Goal: Task Accomplishment & Management: Use online tool/utility

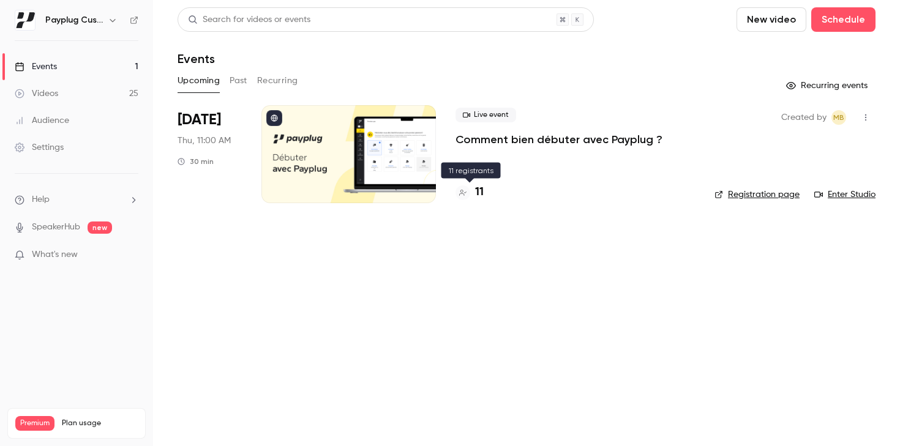
click at [479, 189] on h4 "11" at bounding box center [479, 192] width 9 height 17
click at [243, 78] on button "Past" at bounding box center [239, 81] width 18 height 20
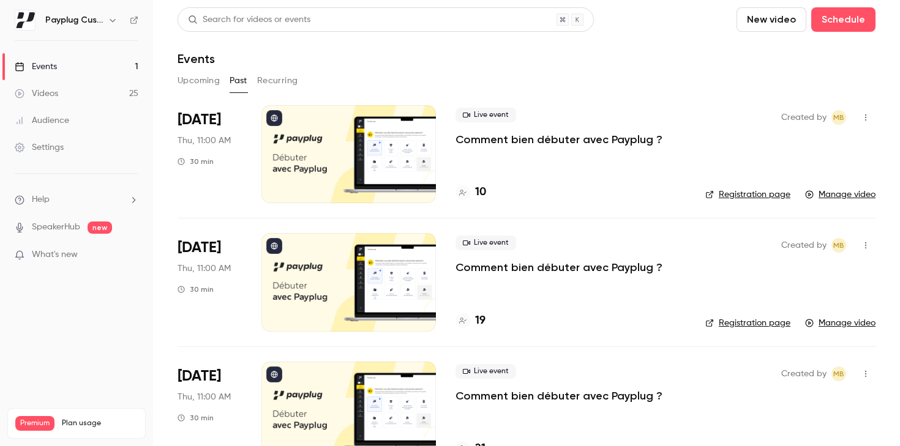
click at [208, 79] on button "Upcoming" at bounding box center [198, 81] width 42 height 20
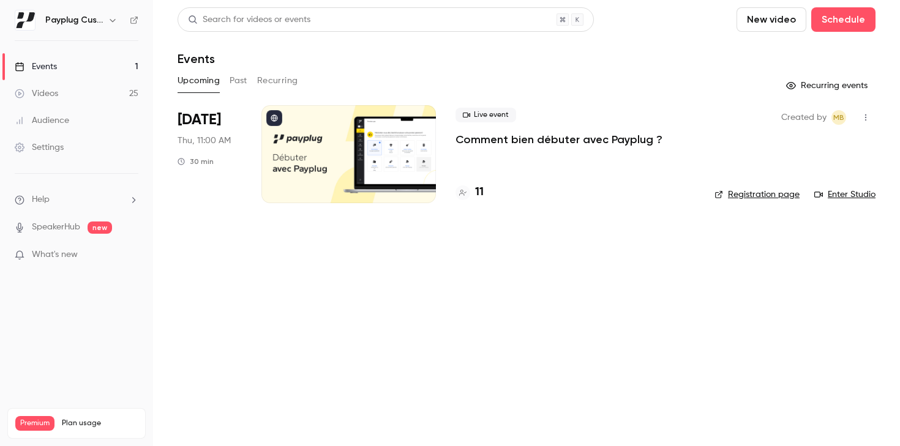
click at [870, 118] on button "button" at bounding box center [866, 118] width 20 height 20
click at [802, 207] on div "Duplicate" at bounding box center [818, 212] width 93 height 12
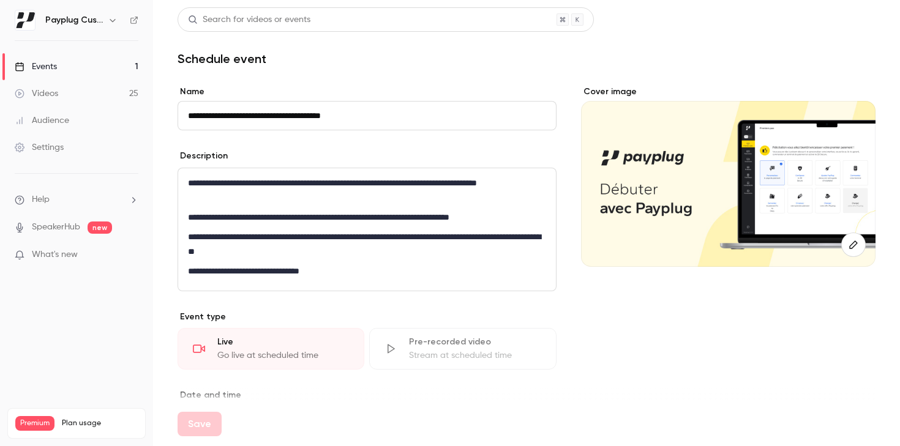
click at [227, 115] on input "**********" at bounding box center [366, 115] width 379 height 29
drag, startPoint x: 222, startPoint y: 115, endPoint x: 199, endPoint y: 115, distance: 22.6
click at [199, 115] on input "**********" at bounding box center [366, 115] width 379 height 29
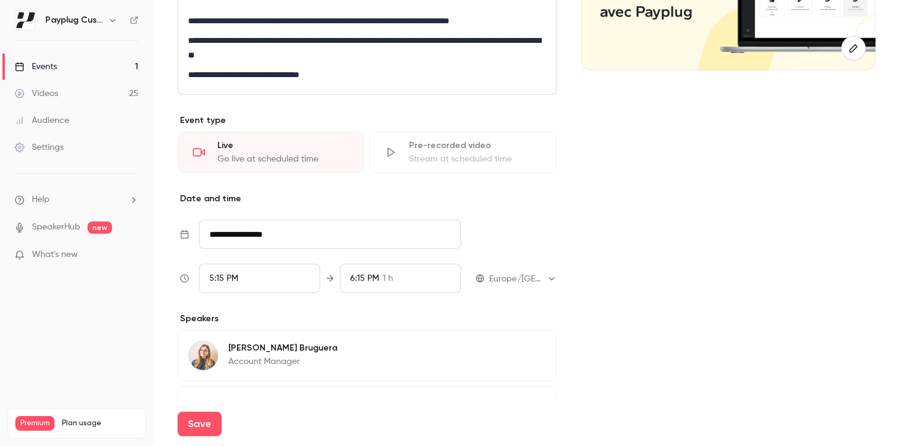
scroll to position [236, 0]
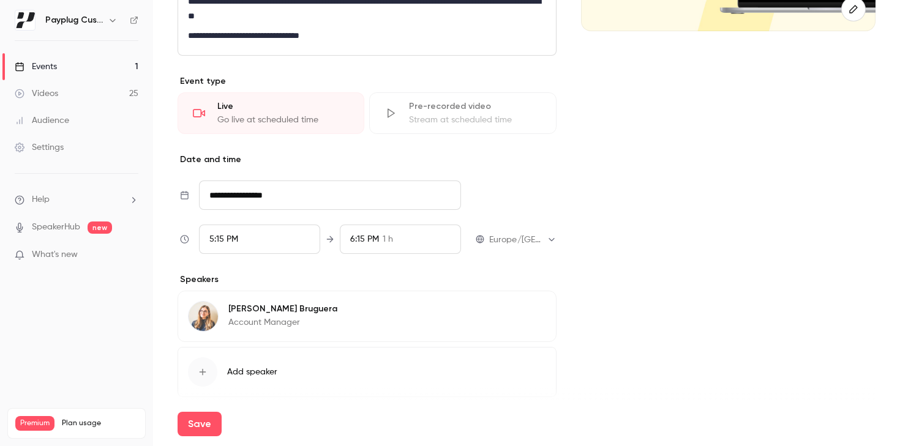
type input "**********"
click at [263, 195] on input "**********" at bounding box center [330, 195] width 262 height 29
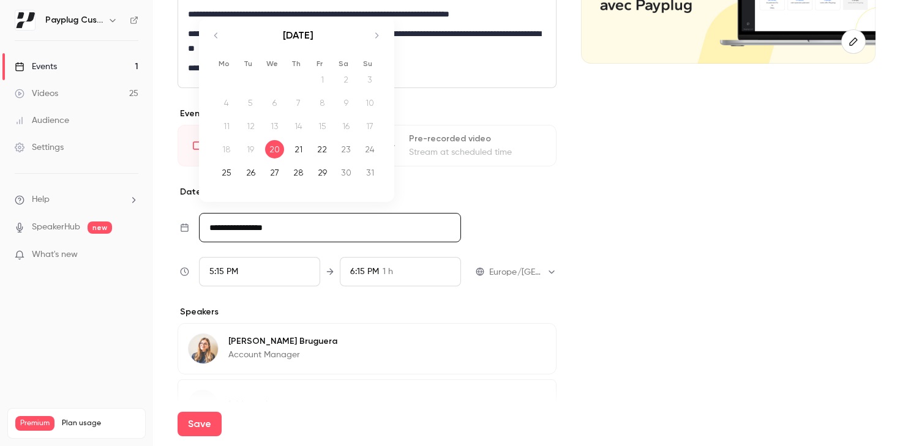
scroll to position [203, 0]
click at [376, 34] on icon "Move forward to switch to the next month." at bounding box center [376, 36] width 15 height 15
click at [215, 32] on icon "Move backward to switch to the previous month." at bounding box center [216, 36] width 15 height 15
click at [378, 32] on icon "Move forward to switch to the next month." at bounding box center [376, 36] width 15 height 15
click at [215, 38] on icon "Move backward to switch to the previous month." at bounding box center [216, 36] width 15 height 15
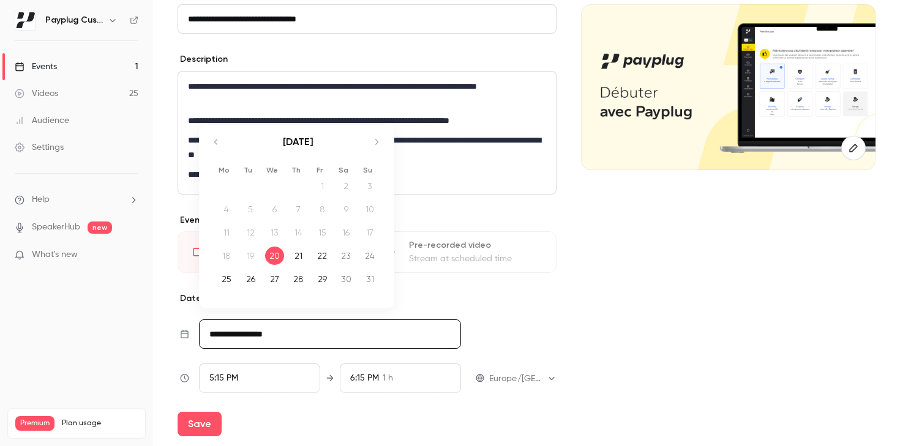
scroll to position [182, 0]
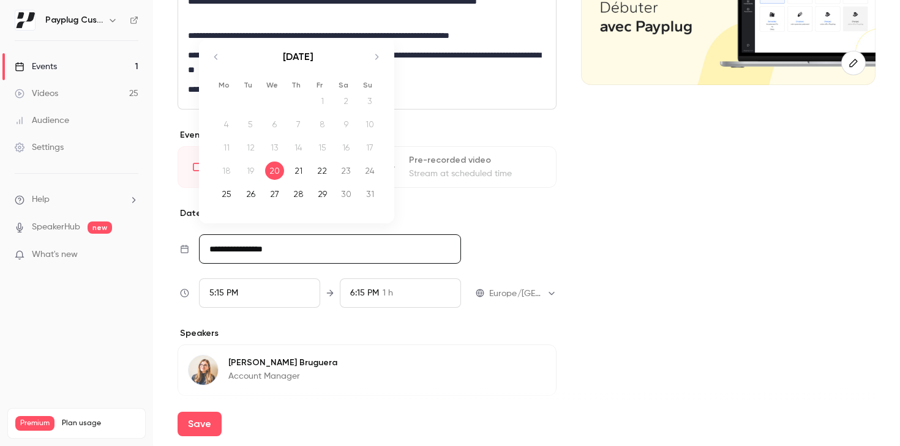
click at [371, 65] on div "August 2025" at bounding box center [298, 63] width 172 height 47
click at [373, 59] on icon "Move forward to switch to the next month." at bounding box center [376, 57] width 15 height 15
click at [297, 146] on div "18" at bounding box center [298, 147] width 19 height 18
type input "**********"
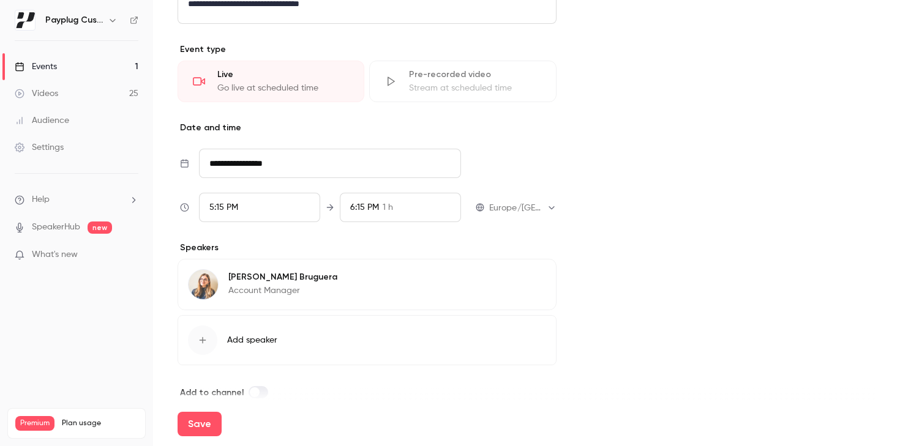
scroll to position [274, 0]
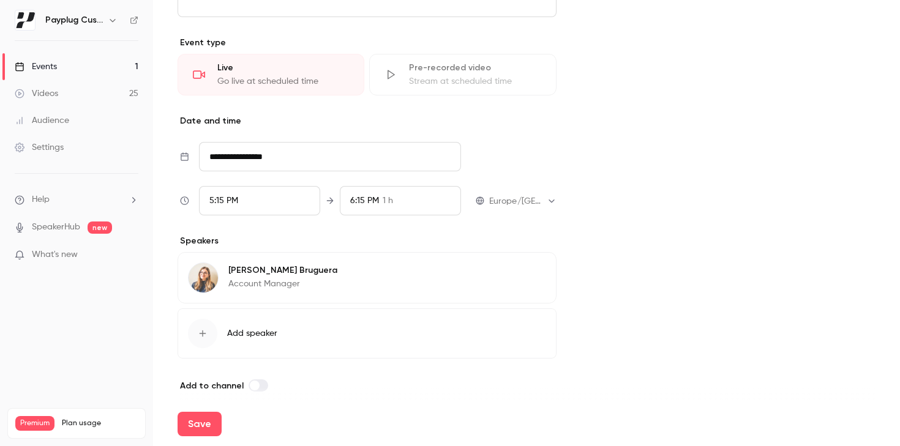
click at [261, 200] on div "5:15 PM" at bounding box center [259, 200] width 121 height 29
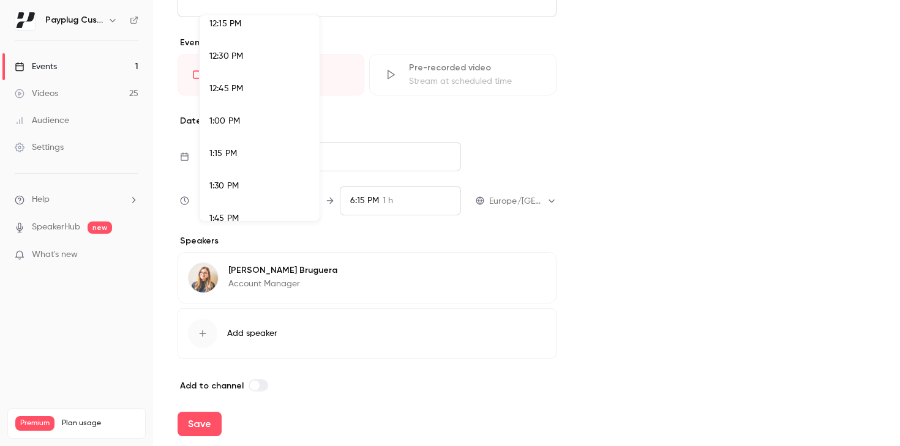
scroll to position [1361, 0]
click at [230, 94] on span "11:00 AM" at bounding box center [226, 98] width 34 height 9
click at [399, 202] on div at bounding box center [450, 223] width 900 height 446
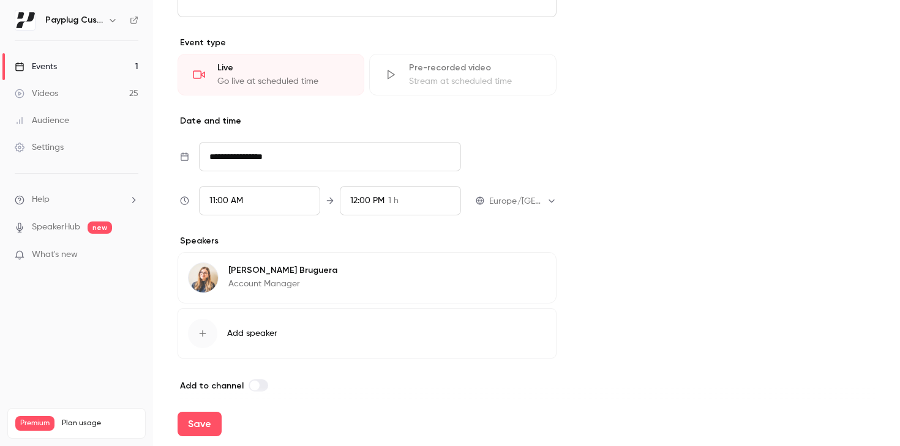
click at [377, 199] on span "12:00 PM" at bounding box center [367, 200] width 34 height 9
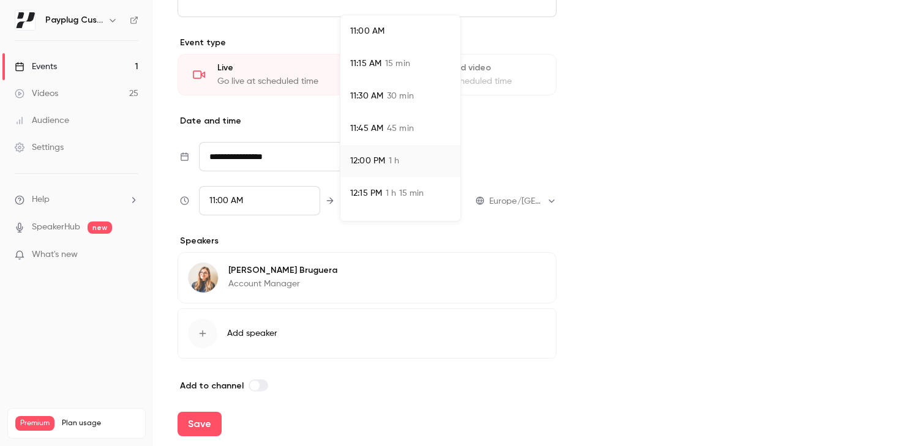
click at [391, 93] on span "30 min" at bounding box center [400, 96] width 27 height 13
click at [417, 97] on div "11:30 AM 30 min" at bounding box center [400, 96] width 100 height 13
click at [542, 141] on div at bounding box center [450, 223] width 900 height 446
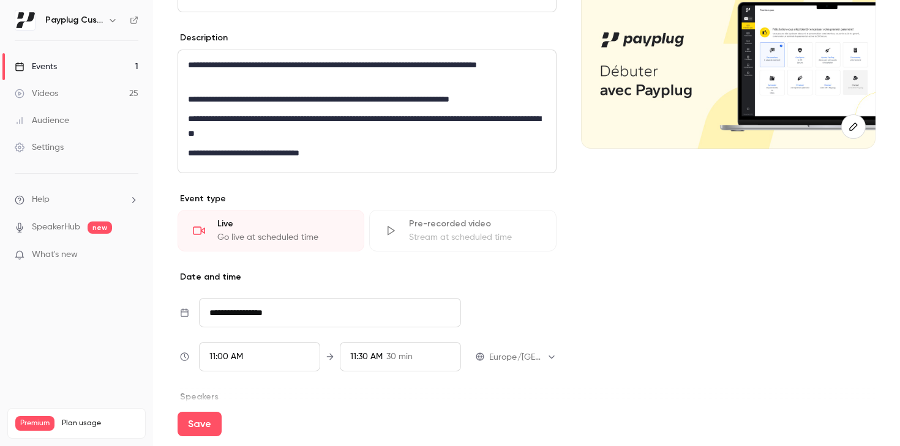
scroll to position [0, 0]
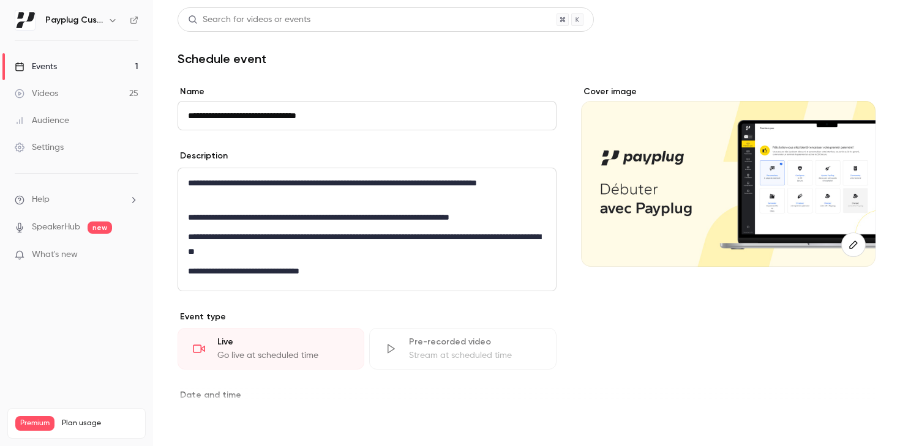
click at [203, 422] on button "Save" at bounding box center [199, 424] width 44 height 24
type input "**********"
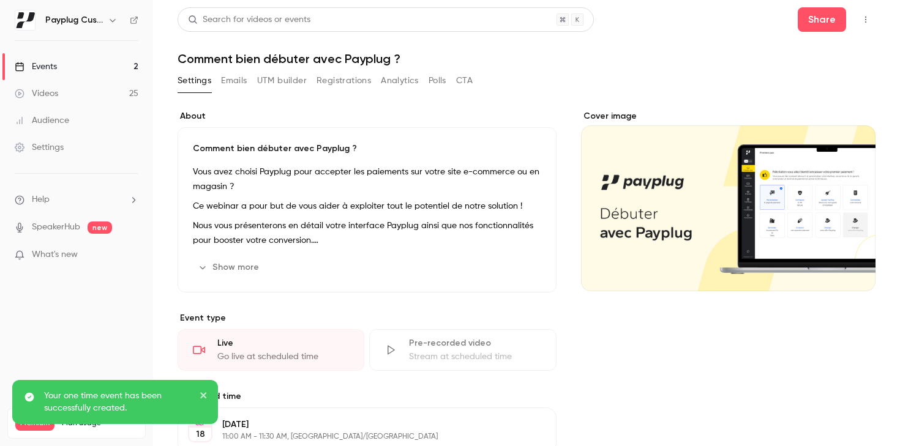
click at [118, 60] on link "Events 2" at bounding box center [76, 66] width 153 height 27
